Goal: Task Accomplishment & Management: Use online tool/utility

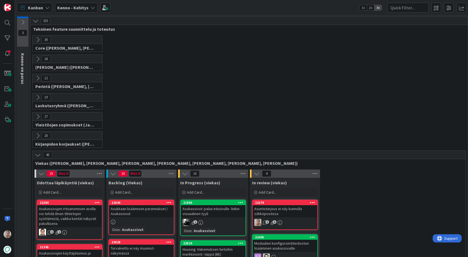
scroll to position [733, 0]
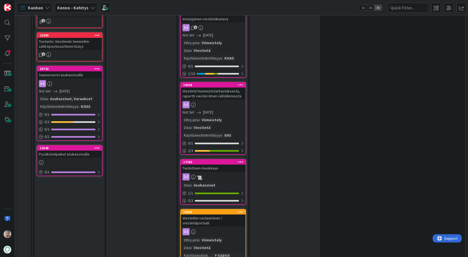
click at [80, 146] on div "22648" at bounding box center [69, 148] width 65 height 5
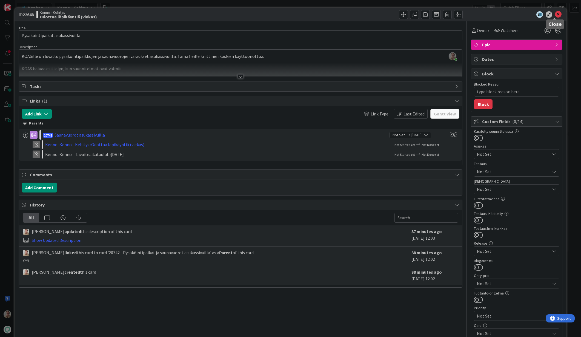
click at [468, 14] on icon at bounding box center [558, 14] width 7 height 7
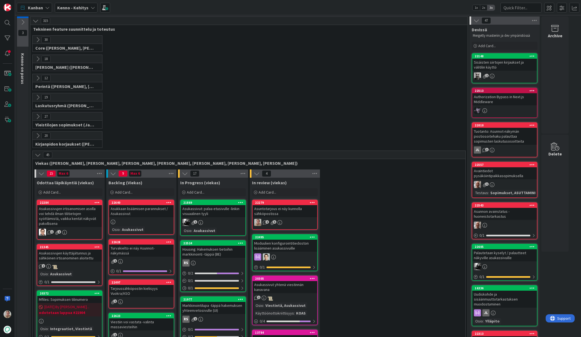
click at [76, 2] on div "Kanban Kenno - Kehitys 1x 2x 3x" at bounding box center [298, 7] width 566 height 15
click at [77, 6] on b "Kenno - Kehitys" at bounding box center [72, 7] width 31 height 5
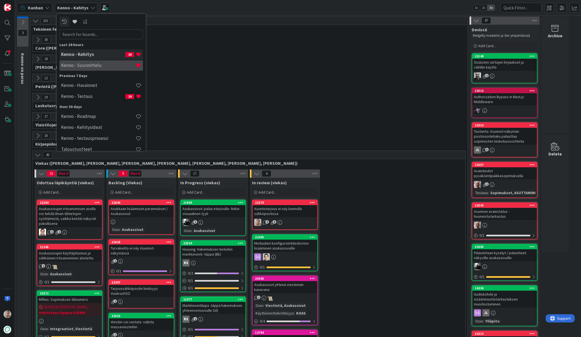
click at [87, 65] on h4 "Kenno - Suunnittelu" at bounding box center [98, 64] width 75 height 5
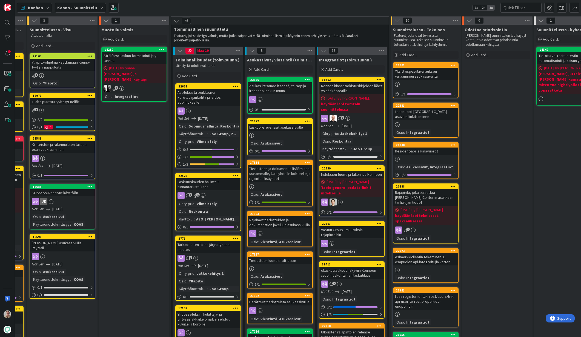
scroll to position [0, 149]
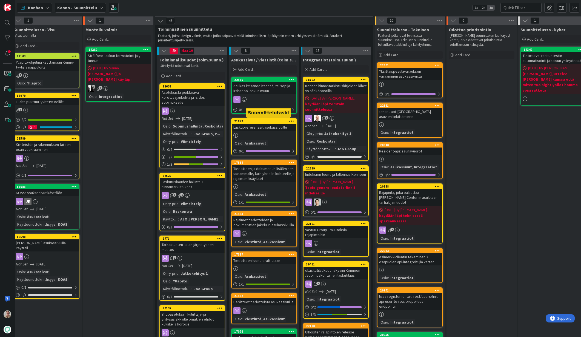
click at [267, 122] on div "21872" at bounding box center [265, 121] width 62 height 4
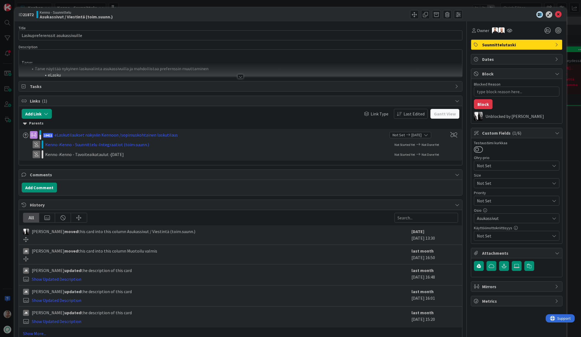
click at [191, 68] on div at bounding box center [240, 70] width 443 height 14
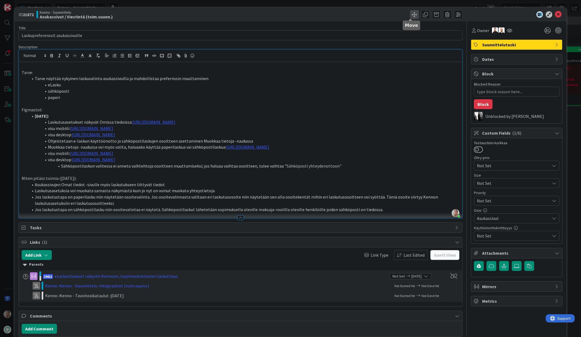
click at [410, 17] on span at bounding box center [414, 14] width 9 height 9
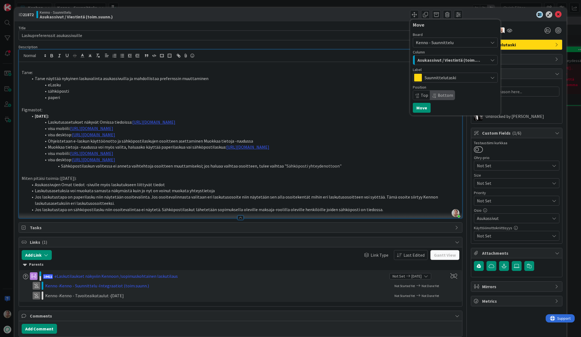
click at [437, 79] on span "Suunnittelutaski" at bounding box center [455, 78] width 61 height 8
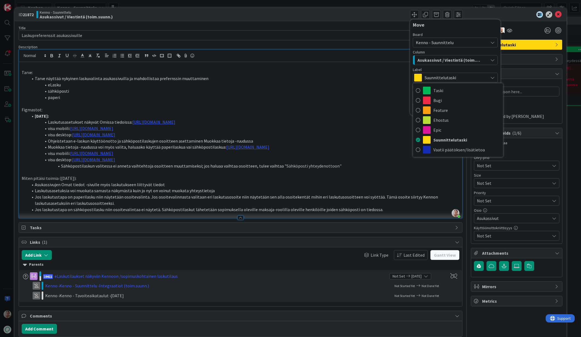
click at [437, 79] on span "Suunnittelutaski" at bounding box center [455, 78] width 61 height 8
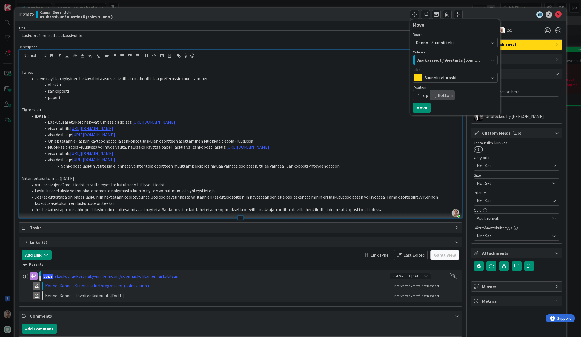
click at [438, 78] on span "Suunnittelutaski" at bounding box center [455, 78] width 61 height 8
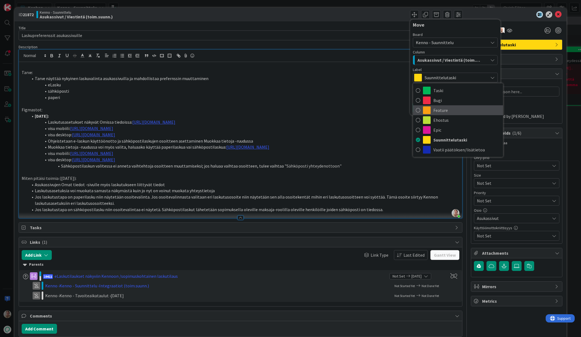
click at [439, 112] on span "Feature" at bounding box center [467, 110] width 67 height 8
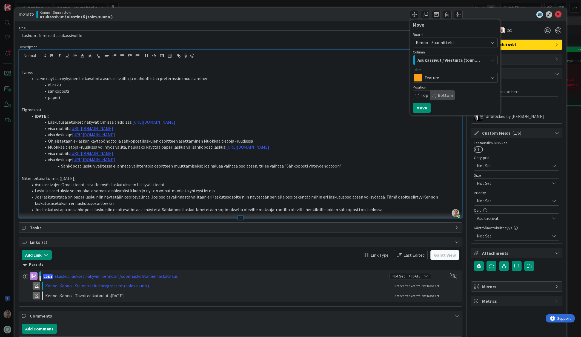
click at [427, 43] on span "Kenno - Suunnittelu" at bounding box center [435, 42] width 38 height 5
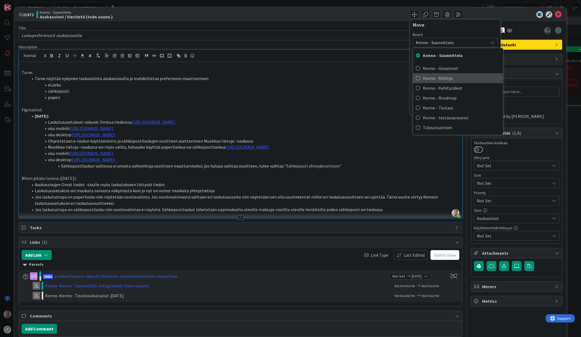
click at [432, 78] on span "Kenno - Kehitys" at bounding box center [461, 78] width 77 height 8
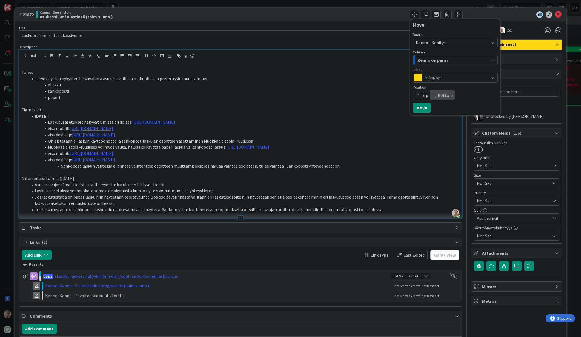
click at [434, 62] on span "Kenno on paras" at bounding box center [433, 59] width 31 height 7
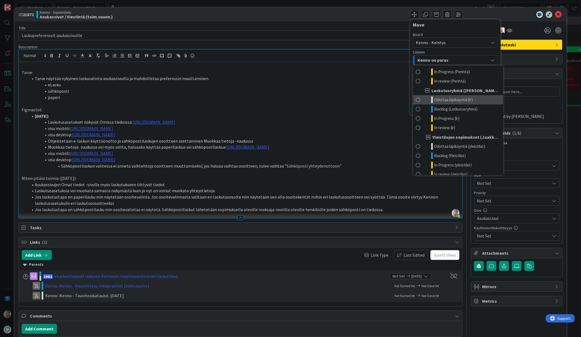
scroll to position [259, 0]
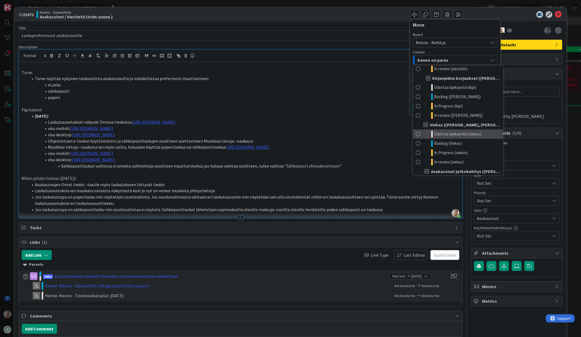
click at [435, 133] on span "Odottaa läpikäyntiä (viekas)" at bounding box center [457, 134] width 47 height 7
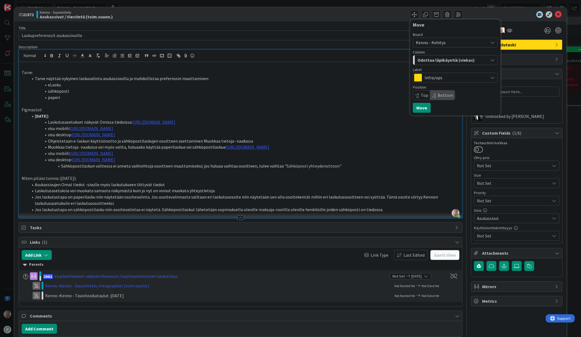
click at [441, 94] on span "Bottom" at bounding box center [445, 94] width 15 height 5
click at [418, 108] on button "Move" at bounding box center [422, 108] width 18 height 10
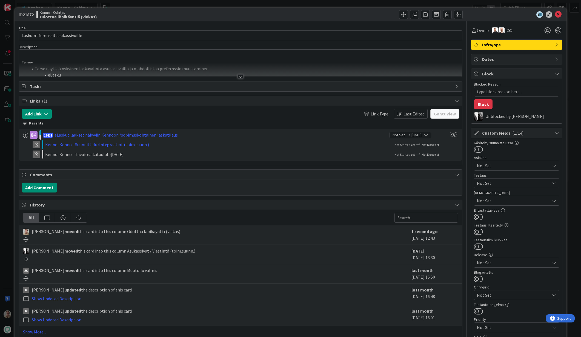
click at [337, 70] on div at bounding box center [240, 70] width 443 height 14
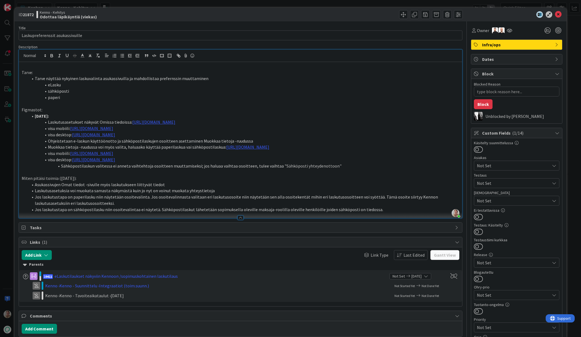
click at [468, 46] on span "Infra/ops" at bounding box center [517, 44] width 70 height 7
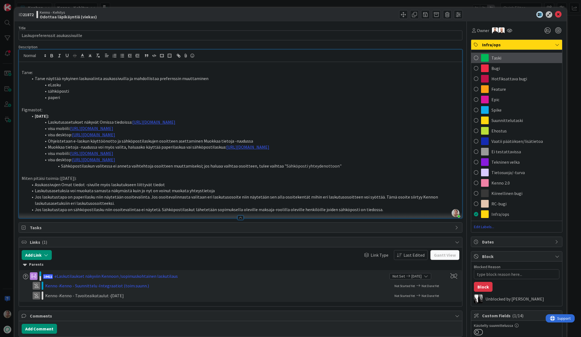
click at [468, 59] on div "Taski" at bounding box center [516, 58] width 91 height 10
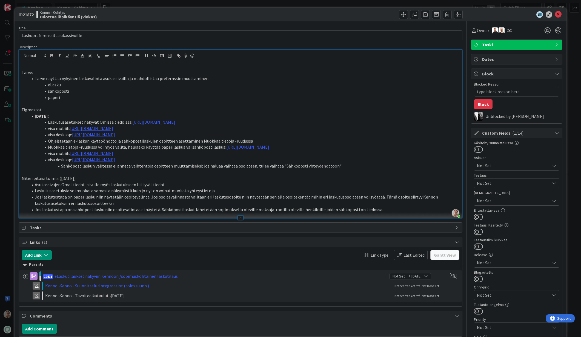
type textarea "x"
click at [468, 15] on icon at bounding box center [558, 14] width 7 height 7
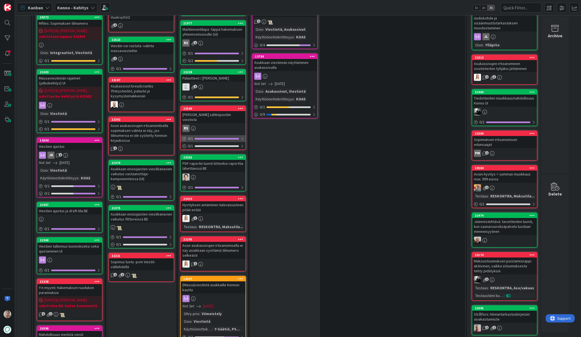
scroll to position [170, 0]
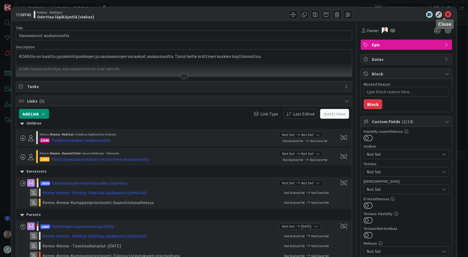
click at [446, 15] on icon at bounding box center [448, 14] width 7 height 7
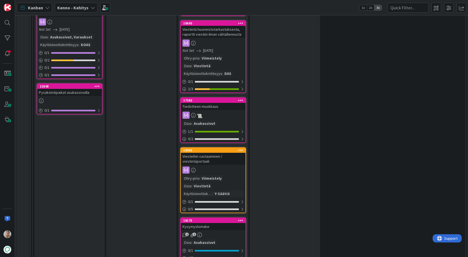
scroll to position [718, 0]
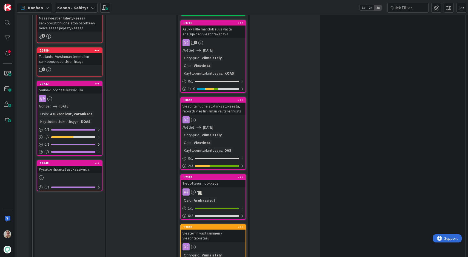
click at [60, 86] on div "Saunavuorot asukassivuilla" at bounding box center [69, 89] width 65 height 7
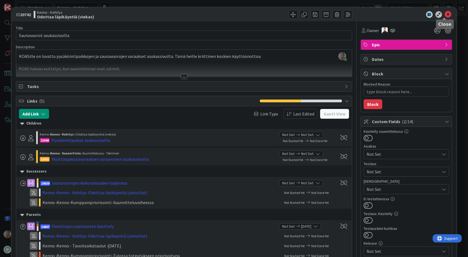
click at [447, 12] on icon at bounding box center [448, 14] width 7 height 7
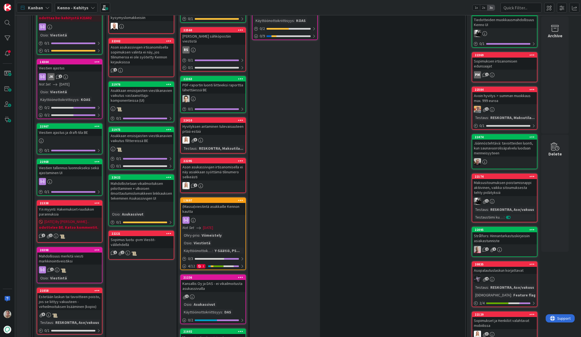
scroll to position [358, 0]
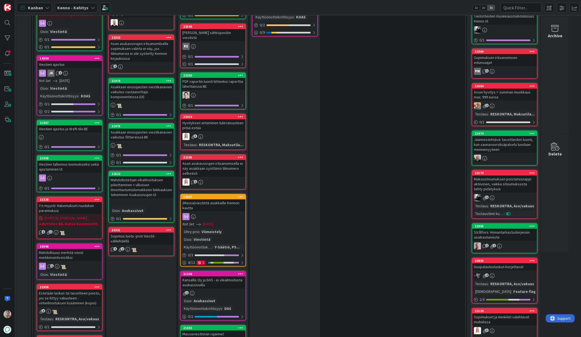
click at [132, 192] on div "Mahdollistetaan vikailmoituksen piilottaminen + ulkoisen ilmoittautumislomakkee…" at bounding box center [141, 187] width 65 height 22
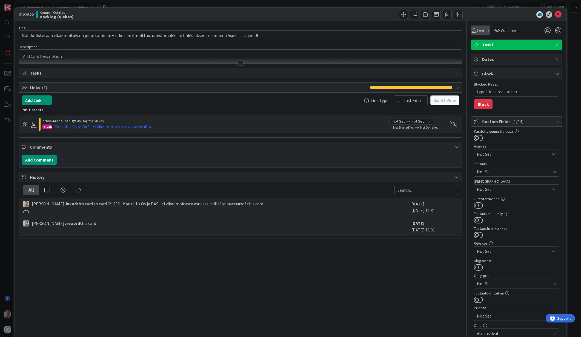
click at [468, 30] on span "Owner" at bounding box center [483, 30] width 12 height 7
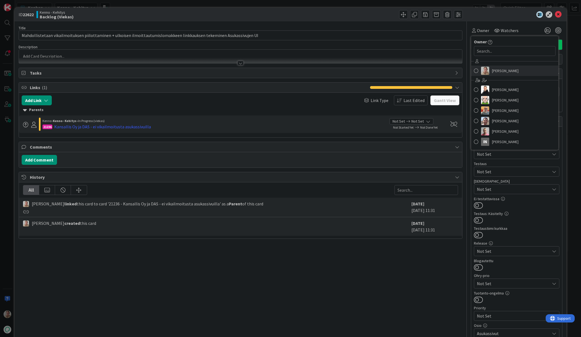
click at [468, 74] on span "[PERSON_NAME]" at bounding box center [505, 71] width 27 height 8
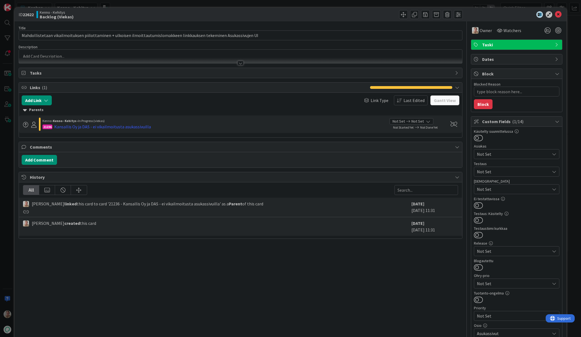
type textarea "x"
click at [468, 13] on icon at bounding box center [558, 14] width 7 height 7
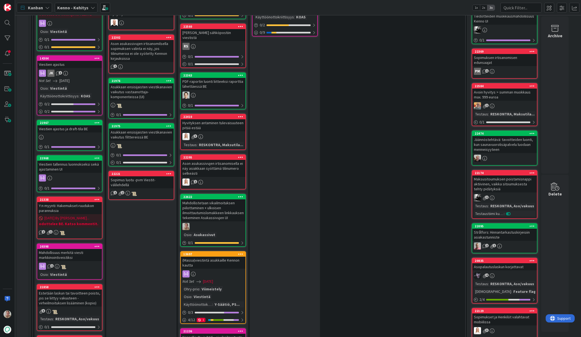
click at [242, 195] on icon at bounding box center [240, 197] width 5 height 4
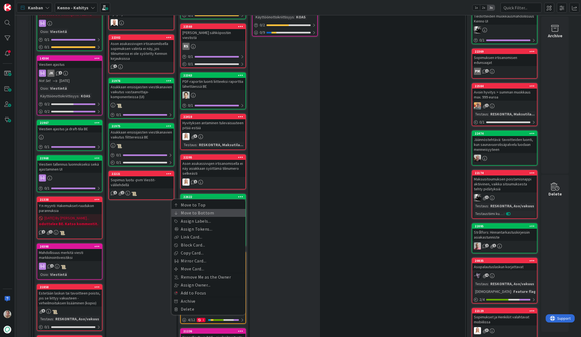
click at [208, 211] on link "Move to Bottom" at bounding box center [209, 213] width 74 height 8
